Goal: Connect with others: Participate in discussion

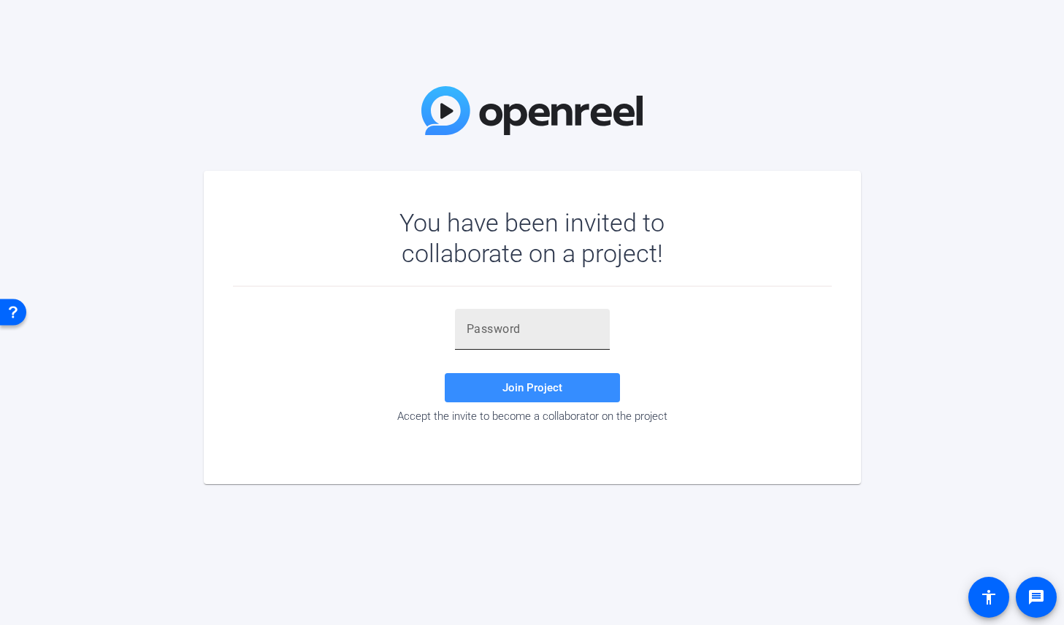
click at [511, 329] on input "text" at bounding box center [532, 330] width 131 height 18
paste input "ki#-mE"
type input "ki#-mE"
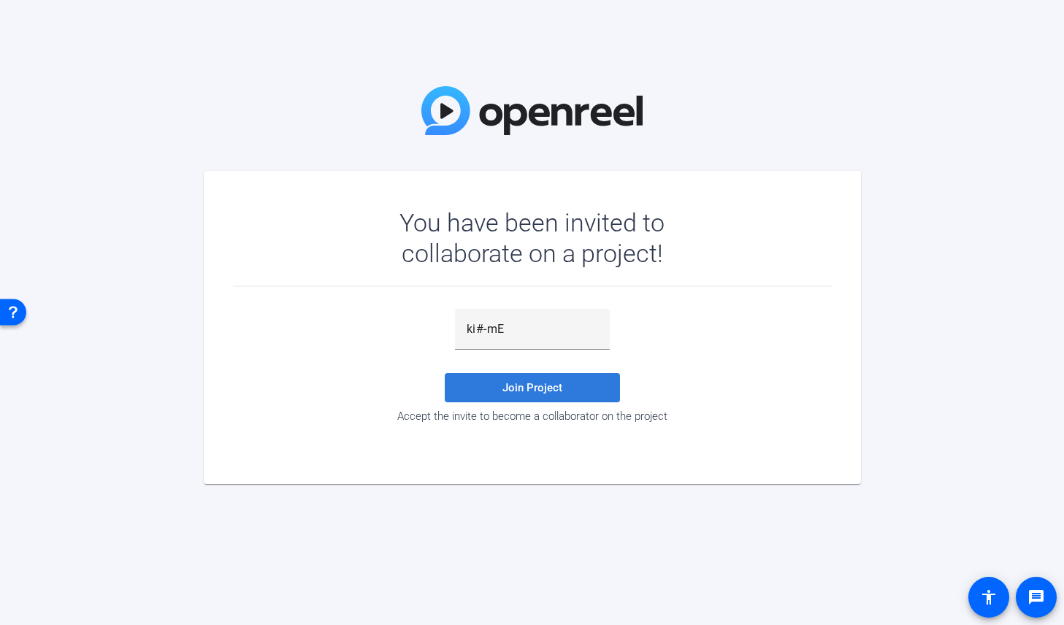
click at [571, 382] on span at bounding box center [532, 387] width 175 height 35
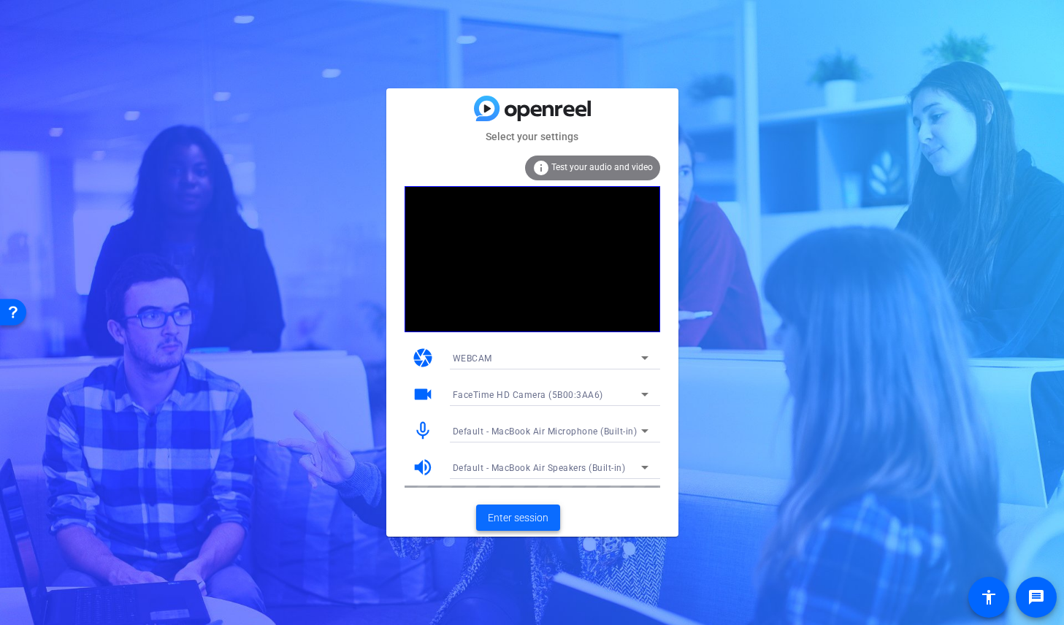
click at [545, 508] on span at bounding box center [518, 517] width 84 height 35
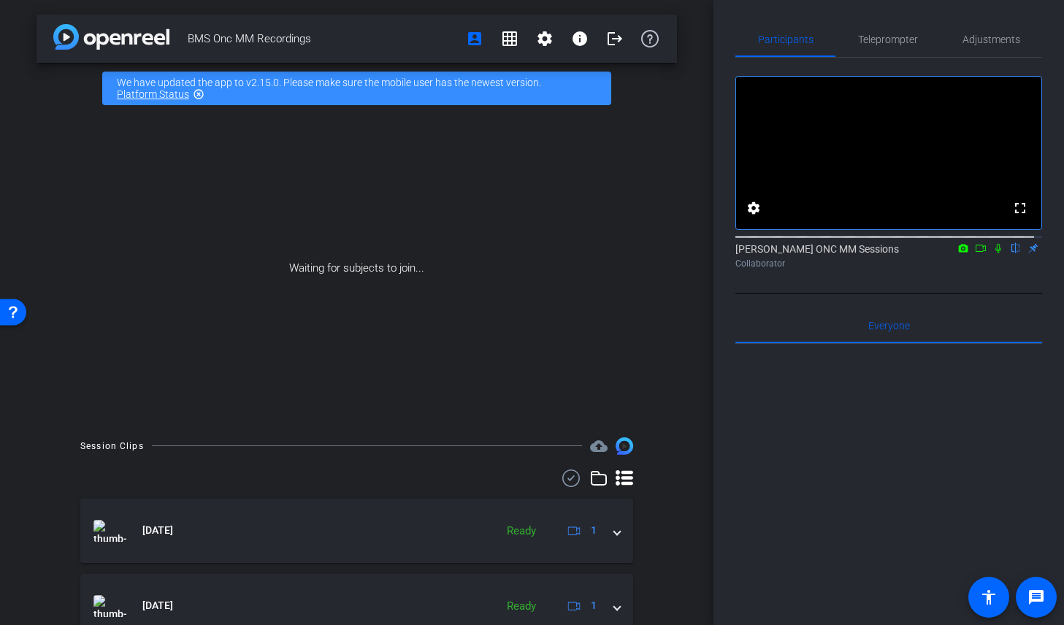
click at [975, 253] on icon at bounding box center [981, 248] width 12 height 10
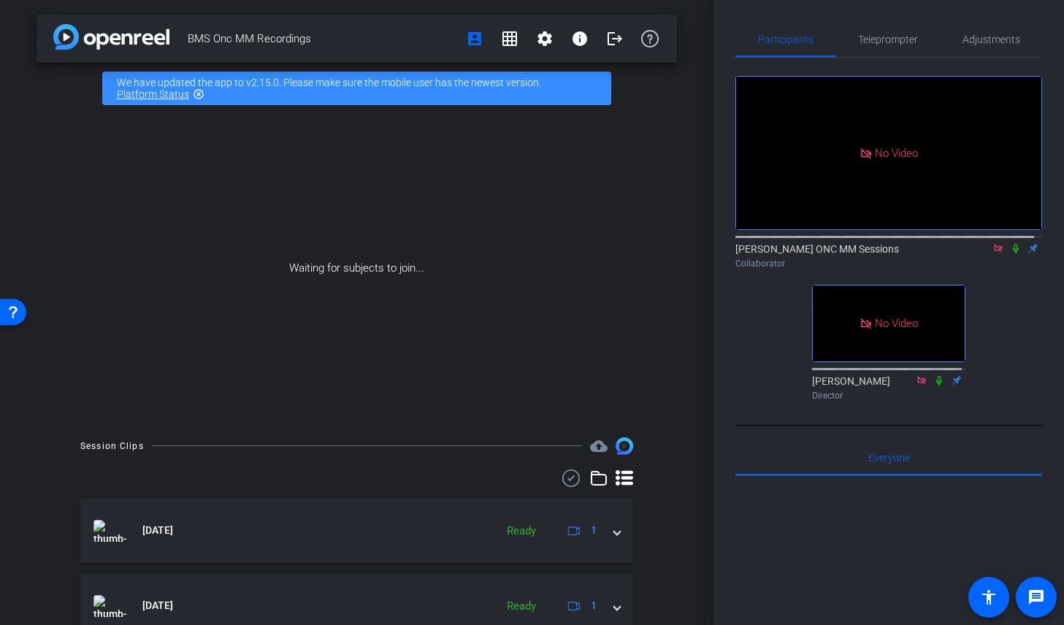
click at [994, 252] on icon at bounding box center [998, 248] width 8 height 8
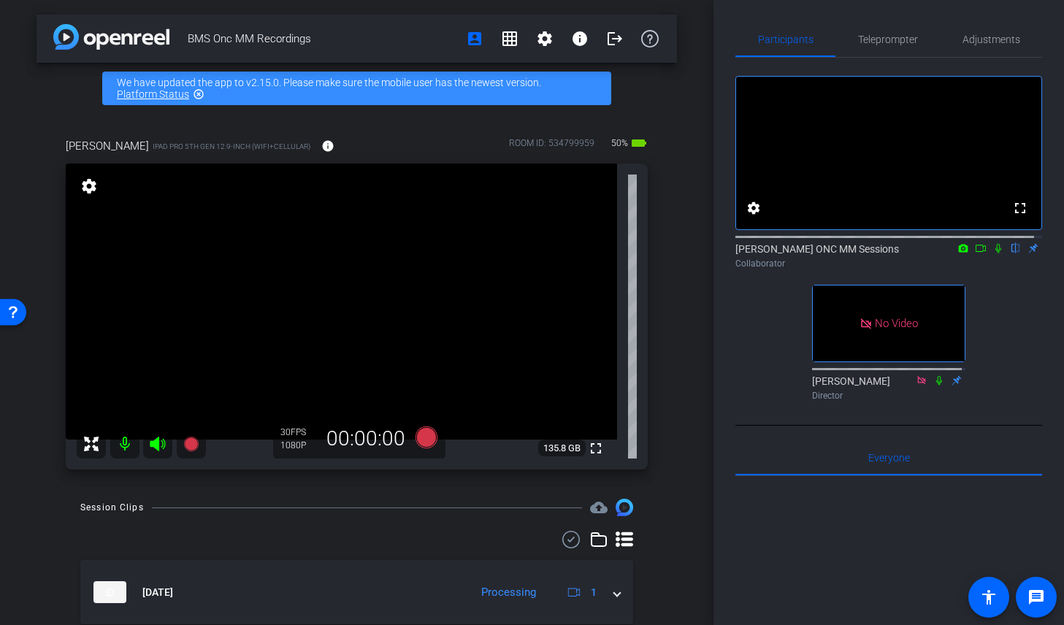
click at [975, 253] on icon at bounding box center [981, 248] width 12 height 10
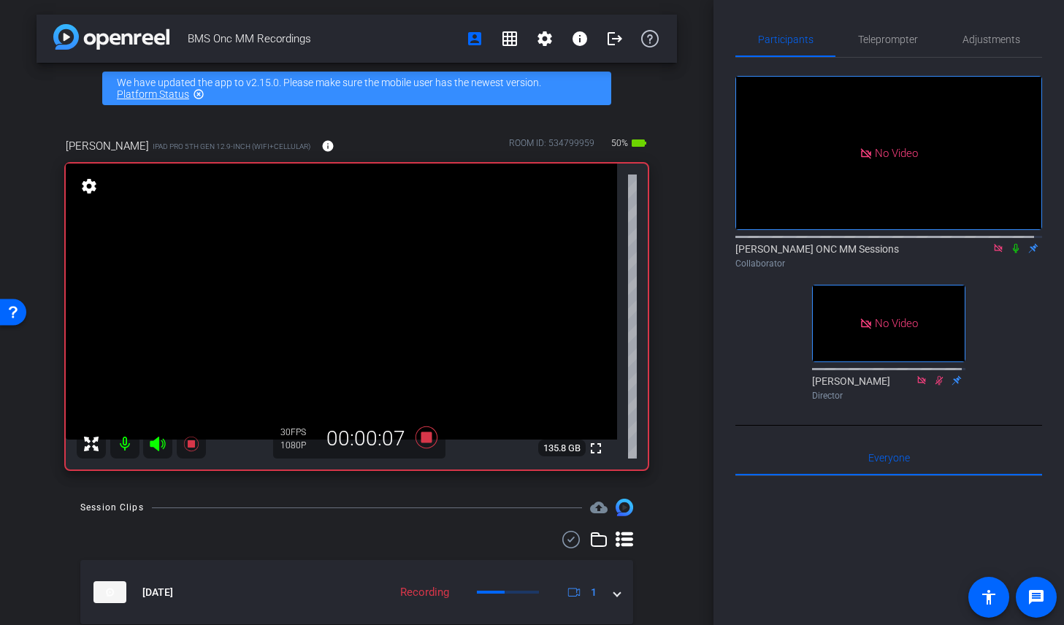
click at [1010, 253] on icon at bounding box center [1016, 248] width 12 height 10
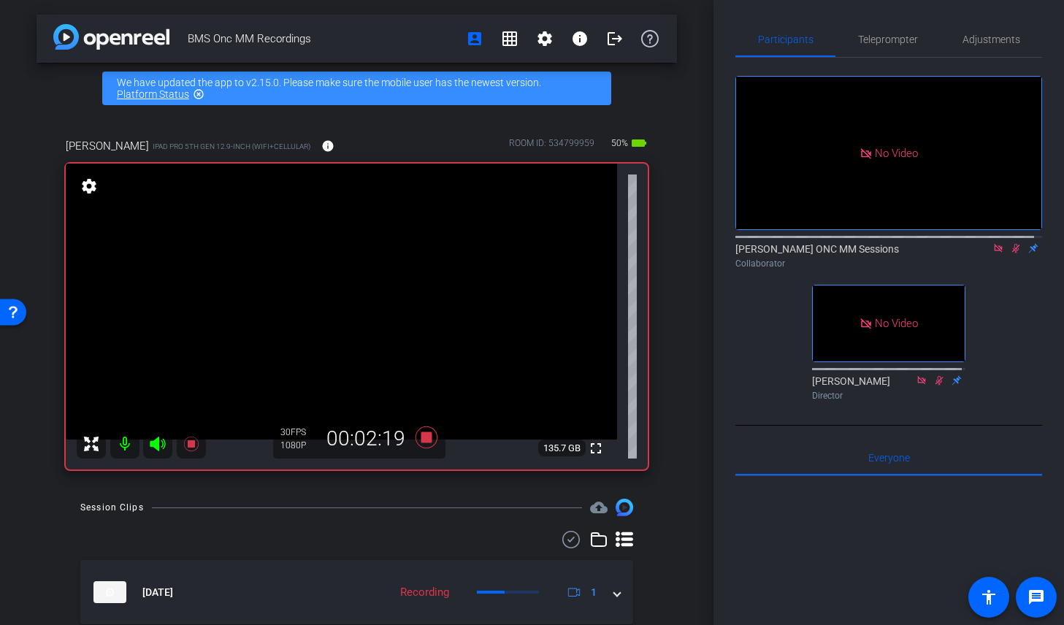
click at [1010, 253] on icon at bounding box center [1016, 248] width 12 height 10
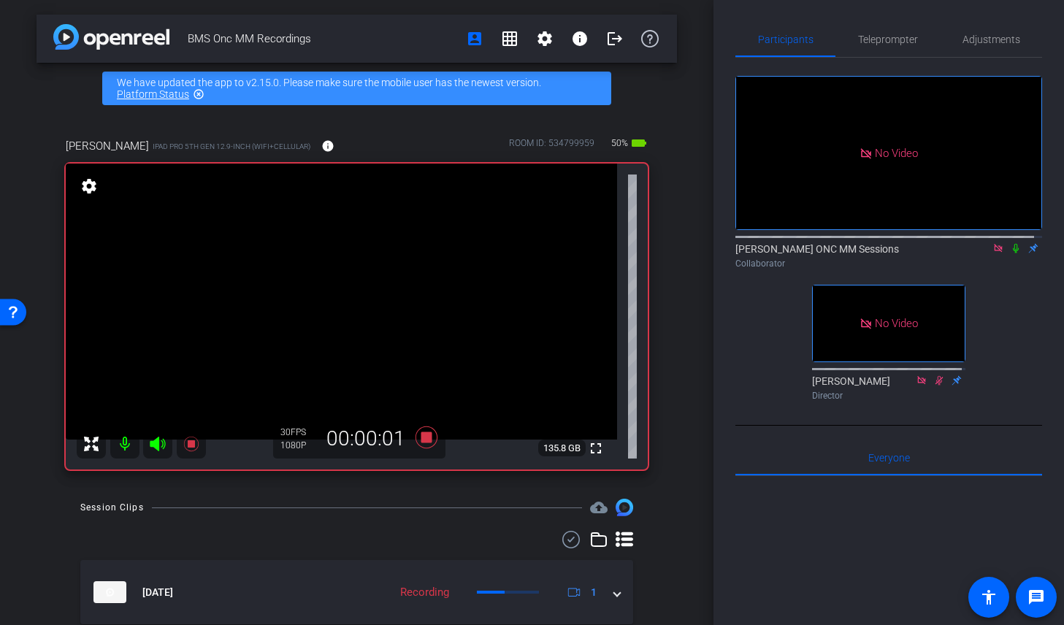
click at [1010, 253] on icon at bounding box center [1016, 248] width 12 height 10
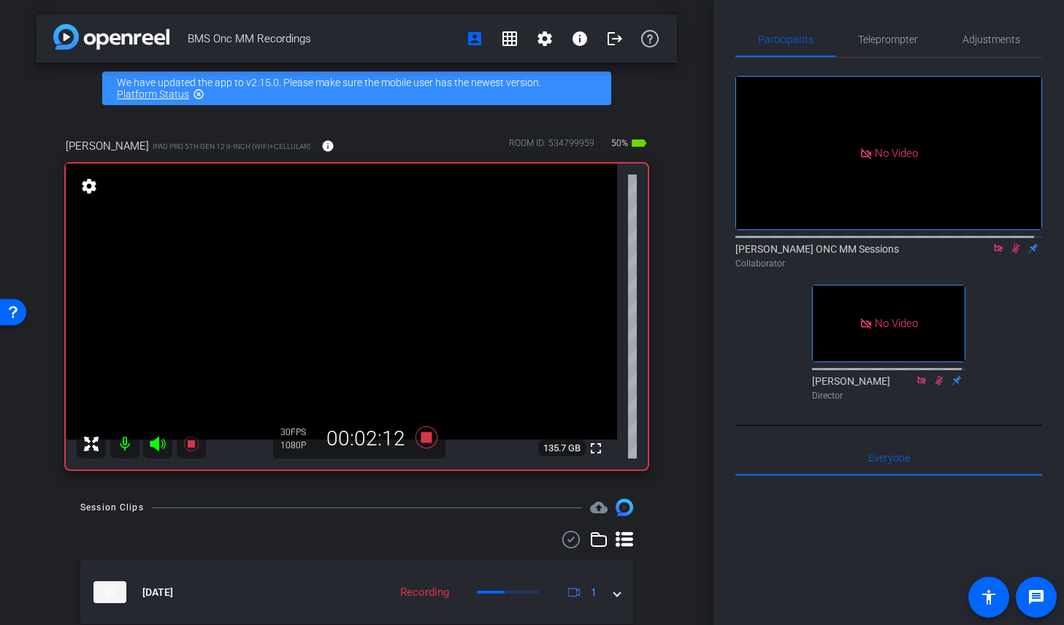
click at [1010, 253] on icon at bounding box center [1016, 248] width 12 height 10
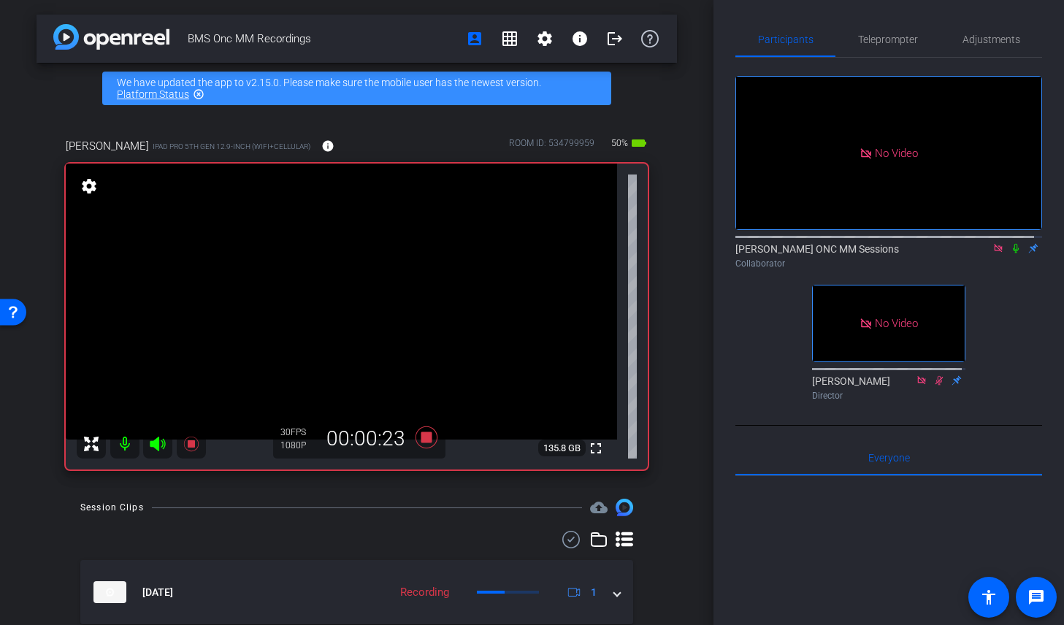
click at [995, 253] on icon at bounding box center [999, 248] width 12 height 10
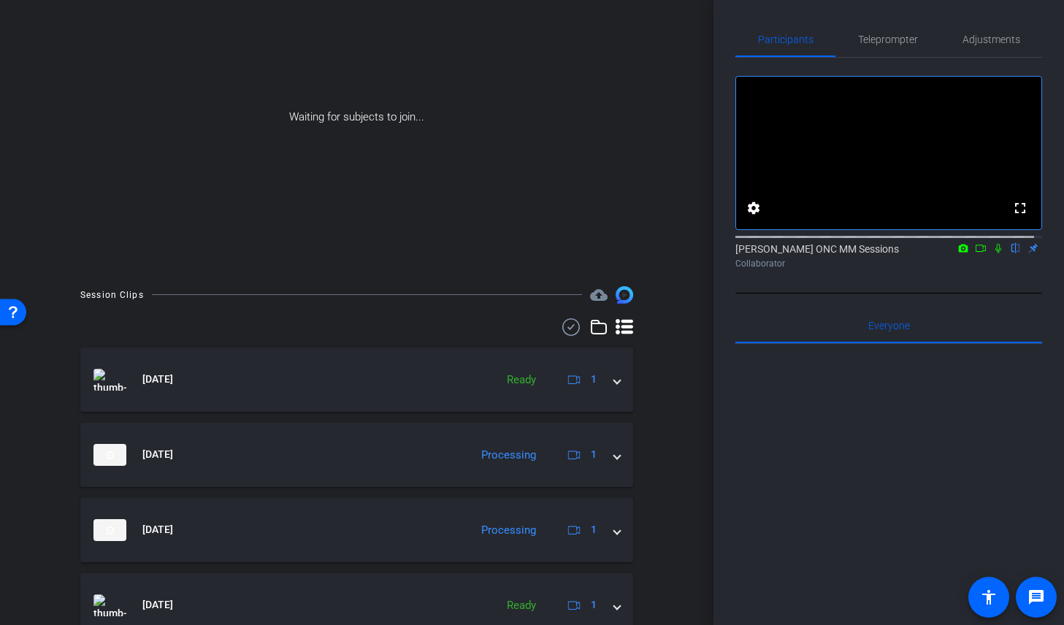
scroll to position [89, 0]
